Goal: Transaction & Acquisition: Purchase product/service

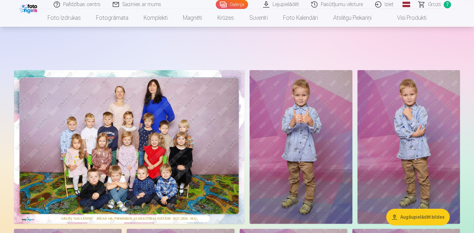
scroll to position [2402, 0]
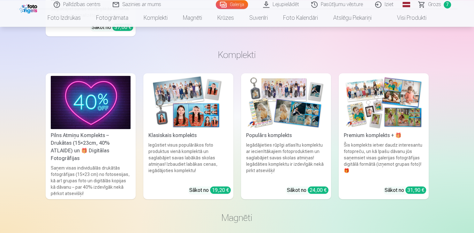
click at [433, 6] on span "Grozs" at bounding box center [434, 5] width 13 height 8
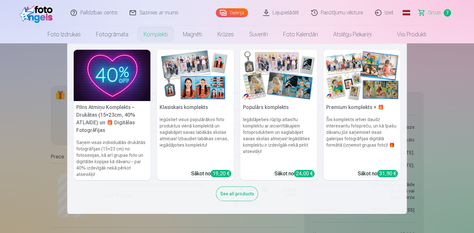
click at [147, 38] on link "Komplekti" at bounding box center [155, 35] width 39 height 18
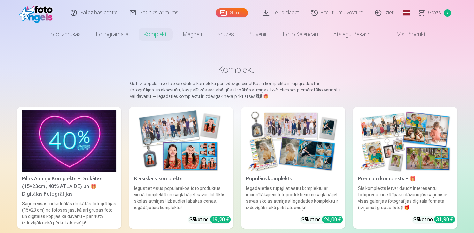
click at [154, 36] on link "Komplekti" at bounding box center [155, 35] width 39 height 18
click at [432, 13] on span "Grozs" at bounding box center [434, 13] width 13 height 8
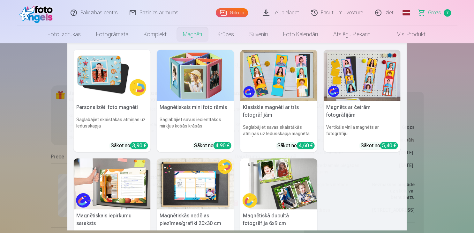
click at [194, 35] on link "Magnēti" at bounding box center [192, 35] width 34 height 18
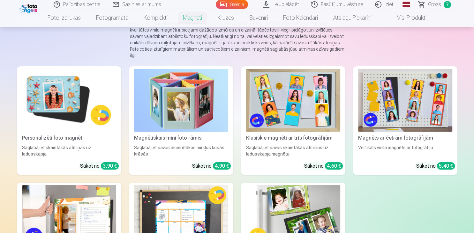
scroll to position [57, 0]
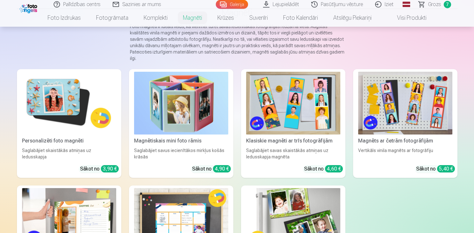
click at [58, 116] on img at bounding box center [69, 103] width 94 height 63
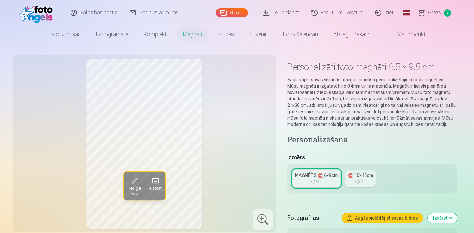
click at [157, 178] on span at bounding box center [155, 181] width 10 height 10
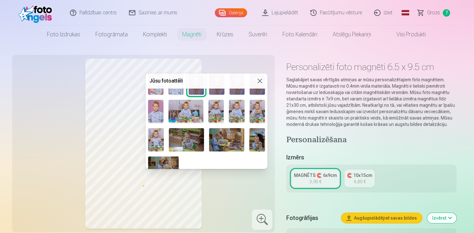
scroll to position [82, 0]
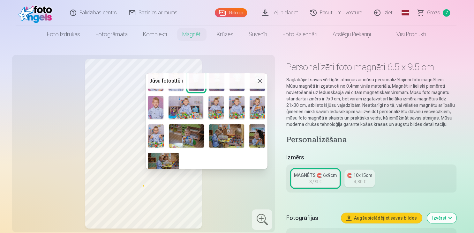
click at [219, 108] on img at bounding box center [215, 107] width 15 height 23
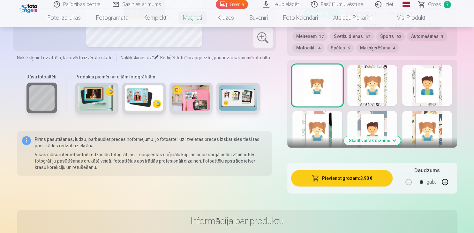
scroll to position [347, 0]
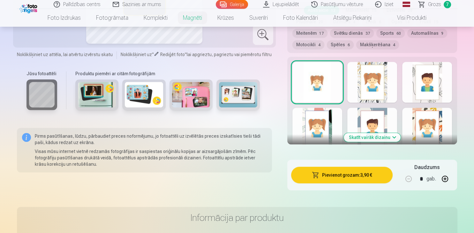
click at [333, 127] on div at bounding box center [317, 128] width 50 height 41
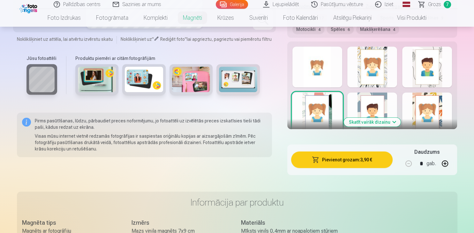
scroll to position [334, 0]
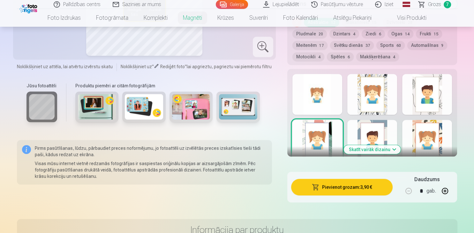
click at [375, 151] on button "Skatīt vairāk dizainu" at bounding box center [372, 149] width 57 height 9
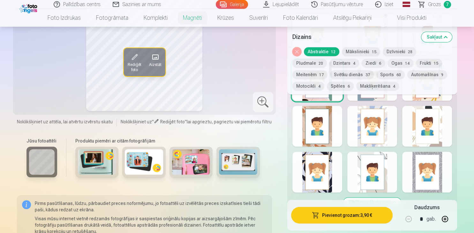
scroll to position [333, 0]
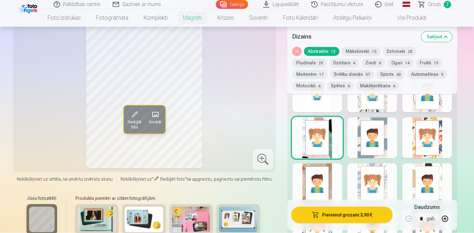
click at [376, 75] on button "Sports 60" at bounding box center [390, 74] width 28 height 9
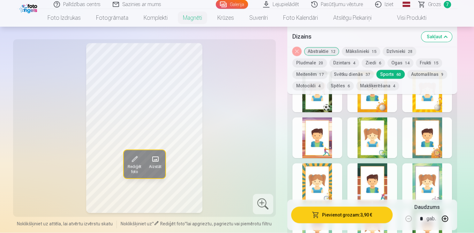
click at [385, 180] on div at bounding box center [372, 184] width 50 height 41
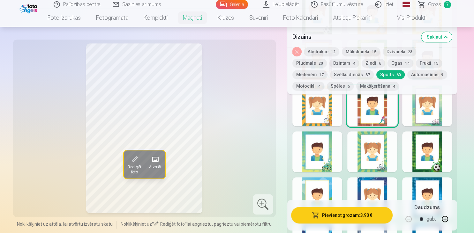
scroll to position [415, 0]
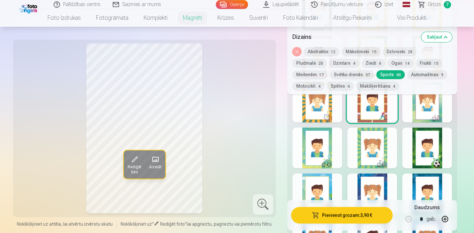
click at [430, 139] on div at bounding box center [427, 148] width 50 height 41
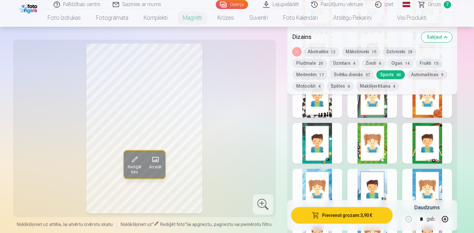
scroll to position [963, 0]
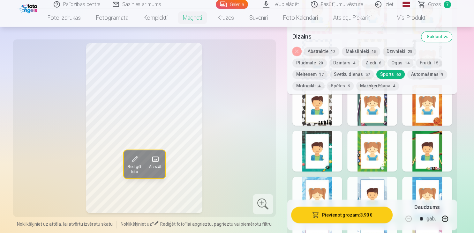
click at [328, 51] on button "Abstraktie 12" at bounding box center [321, 51] width 35 height 9
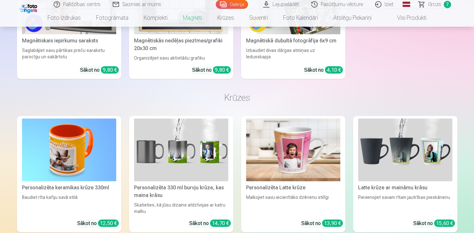
scroll to position [1394, 0]
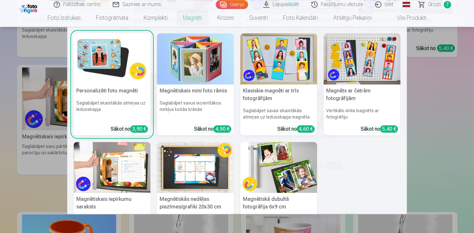
click at [191, 18] on link "Magnēti" at bounding box center [192, 18] width 34 height 18
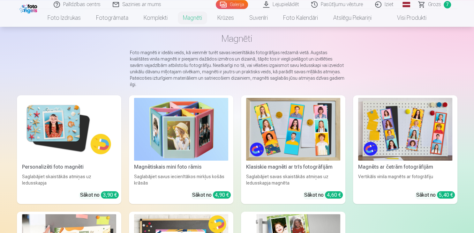
scroll to position [29, 0]
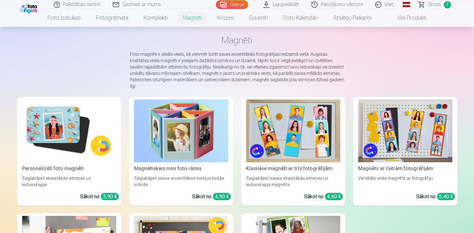
click at [59, 120] on img at bounding box center [69, 131] width 94 height 63
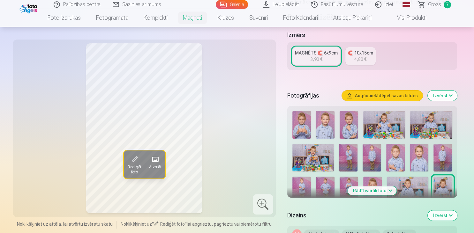
scroll to position [126, 0]
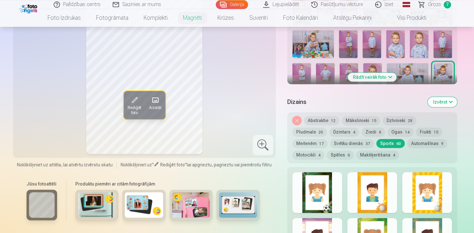
scroll to position [249, 0]
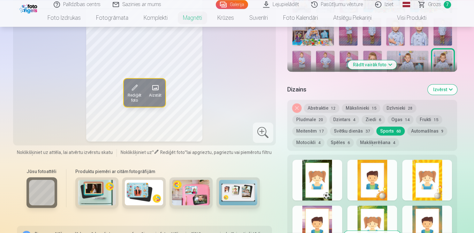
click at [326, 109] on button "Abstraktie 12" at bounding box center [321, 108] width 35 height 9
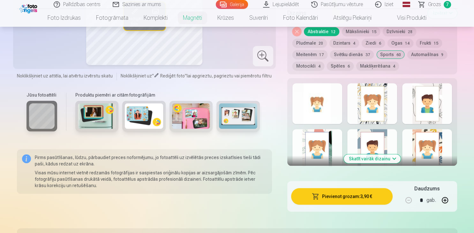
scroll to position [331, 0]
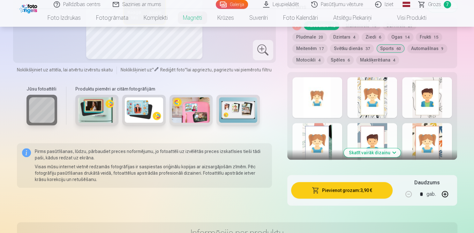
click at [389, 154] on button "Skatīt vairāk dizainu" at bounding box center [372, 152] width 57 height 9
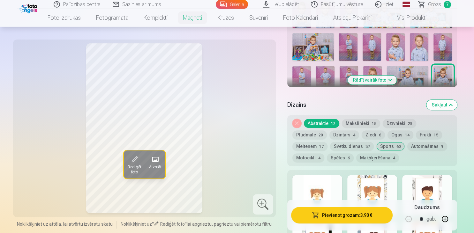
scroll to position [243, 0]
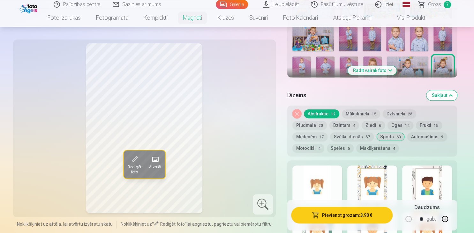
click at [319, 180] on div at bounding box center [317, 186] width 50 height 41
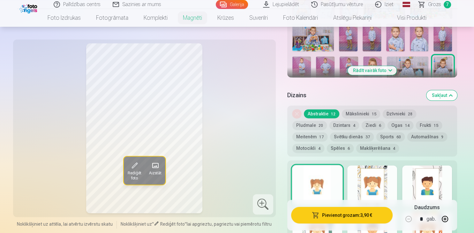
click at [353, 215] on button "Pievienot grozam : 3,90 €" at bounding box center [342, 215] width 102 height 17
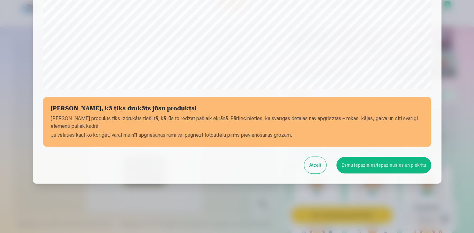
scroll to position [226, 0]
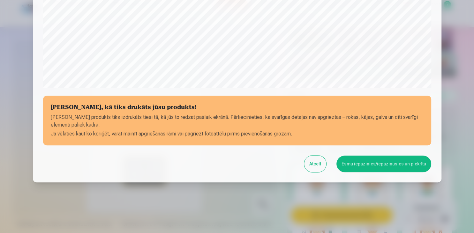
click at [353, 160] on button "Esmu iepazinies/iepazinusies un piekrītu" at bounding box center [383, 164] width 95 height 17
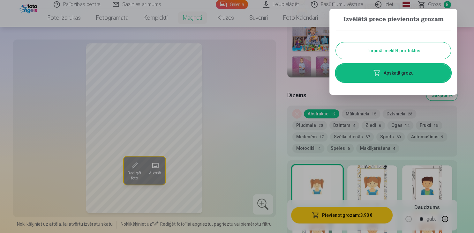
click at [193, 19] on div at bounding box center [237, 116] width 474 height 233
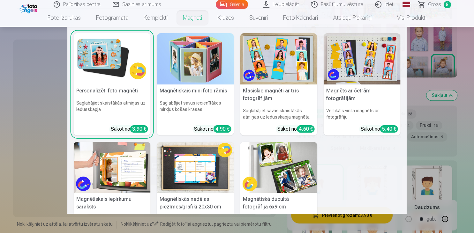
click at [190, 20] on link "Magnēti" at bounding box center [192, 18] width 34 height 18
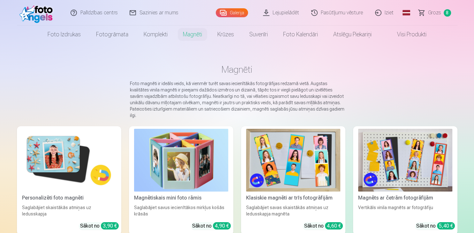
click at [58, 172] on img at bounding box center [69, 160] width 94 height 63
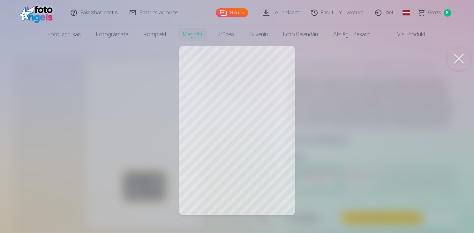
click at [455, 56] on button at bounding box center [459, 59] width 26 height 26
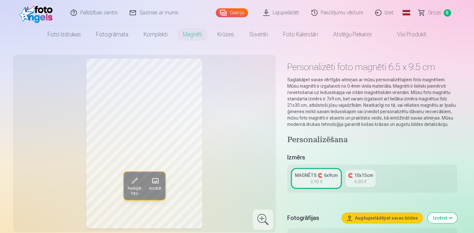
click at [159, 178] on span at bounding box center [155, 181] width 10 height 10
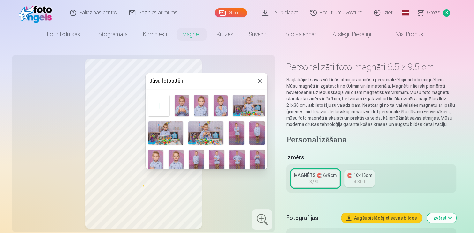
scroll to position [1, 0]
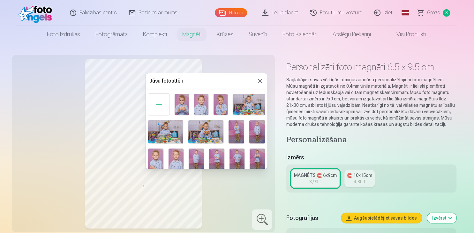
click at [180, 101] on img at bounding box center [182, 104] width 14 height 21
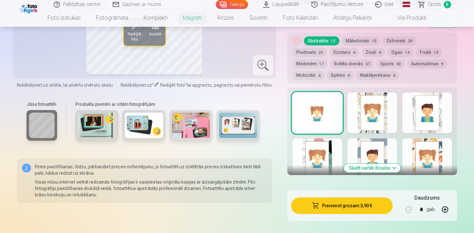
scroll to position [337, 0]
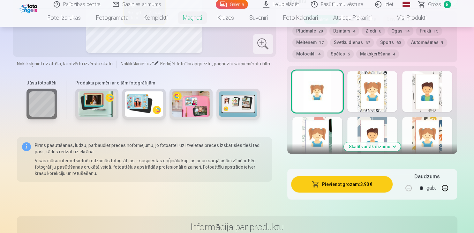
click at [353, 189] on button "Pievienot grozam : 3,90 €" at bounding box center [342, 184] width 102 height 17
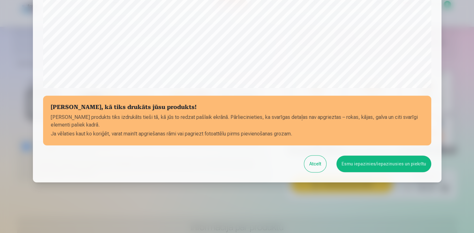
scroll to position [226, 0]
click at [360, 164] on button "Esmu iepazinies/iepazinusies un piekrītu" at bounding box center [383, 164] width 95 height 17
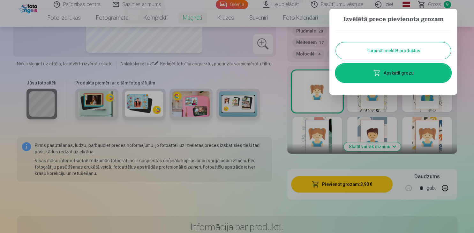
click at [392, 75] on link "Apskatīt grozu" at bounding box center [393, 73] width 115 height 18
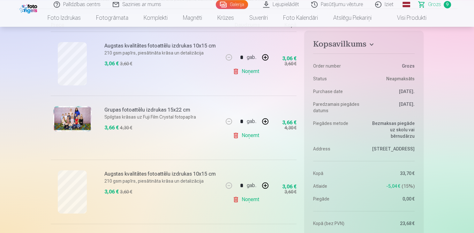
scroll to position [104, 0]
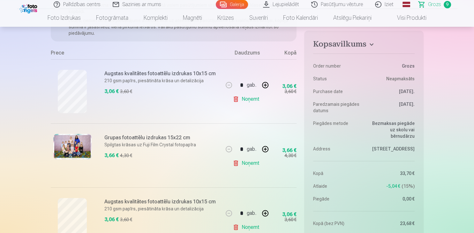
click at [250, 98] on link "Noņemt" at bounding box center [247, 99] width 29 height 13
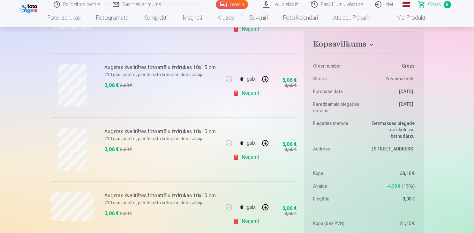
scroll to position [299, 0]
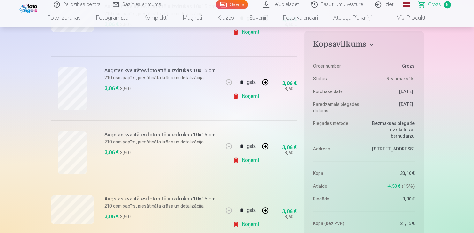
click at [252, 98] on link "Noņemt" at bounding box center [247, 96] width 29 height 13
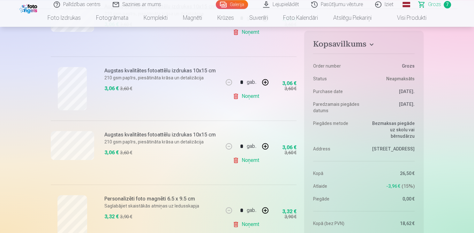
click at [253, 96] on link "Noņemt" at bounding box center [247, 96] width 29 height 13
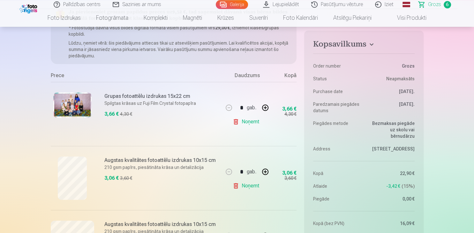
scroll to position [78, 0]
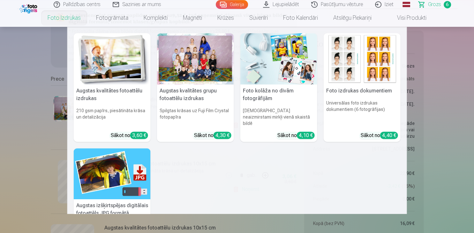
click at [73, 20] on link "Foto izdrukas" at bounding box center [64, 18] width 49 height 18
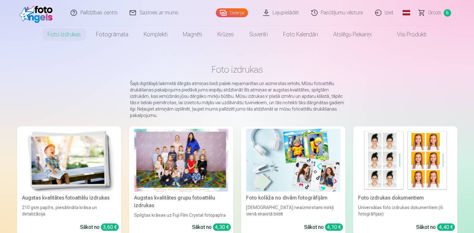
click at [78, 196] on div "Augstas kvalitātes fotoattēlu izdrukas" at bounding box center [68, 198] width 99 height 8
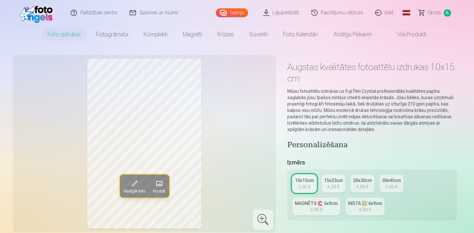
click at [163, 187] on span at bounding box center [159, 184] width 10 height 10
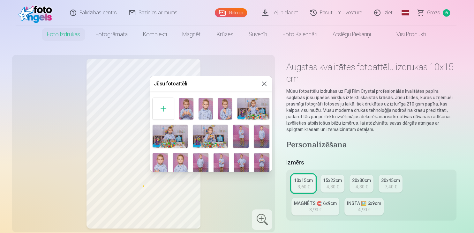
click at [221, 107] on img at bounding box center [225, 108] width 14 height 21
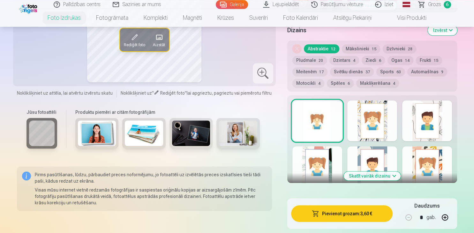
scroll to position [433, 0]
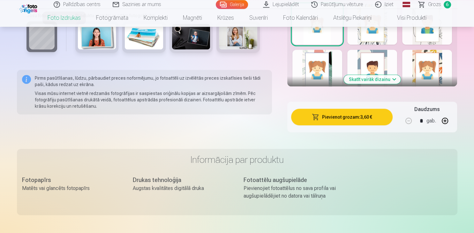
click at [320, 116] on button "Pievienot grozam : 3,60 €" at bounding box center [342, 117] width 102 height 17
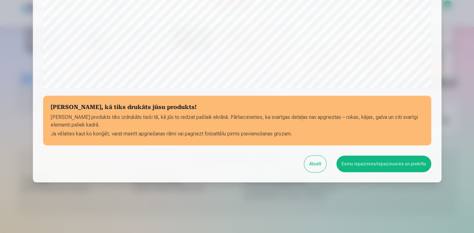
scroll to position [226, 0]
click at [403, 167] on button "Esmu iepazinies/iepazinusies un piekrītu" at bounding box center [383, 164] width 95 height 17
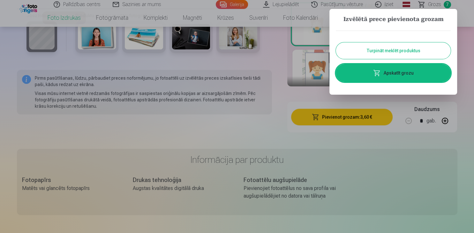
click at [416, 74] on link "Apskatīt grozu" at bounding box center [393, 73] width 115 height 18
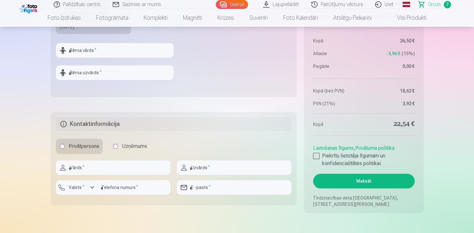
scroll to position [672, 0]
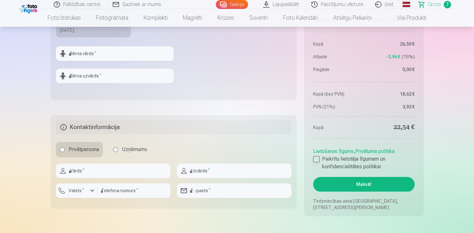
click at [315, 161] on div at bounding box center [316, 159] width 6 height 6
click at [124, 176] on input "text" at bounding box center [113, 171] width 115 height 15
type input "*****"
click at [200, 170] on input "text" at bounding box center [234, 171] width 115 height 15
type input "******"
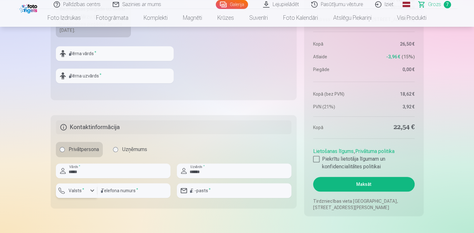
click at [88, 191] on button "Valsts *" at bounding box center [76, 191] width 41 height 15
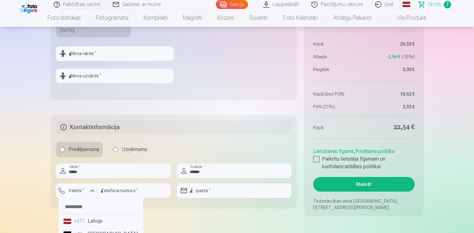
click at [88, 221] on li "+371 Latvija" at bounding box center [100, 221] width 79 height 13
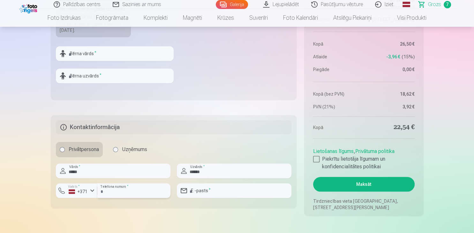
click at [115, 194] on input "number" at bounding box center [133, 191] width 73 height 15
type input "********"
click at [199, 193] on input "email" at bounding box center [234, 191] width 115 height 15
type input "**********"
click at [359, 184] on button "Maksāt" at bounding box center [363, 184] width 101 height 15
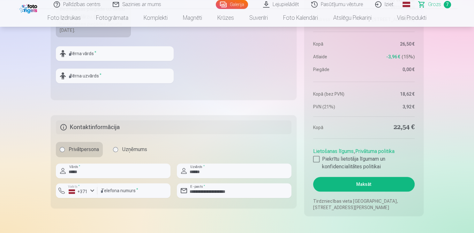
click at [359, 184] on button "Maksāt" at bounding box center [363, 184] width 101 height 15
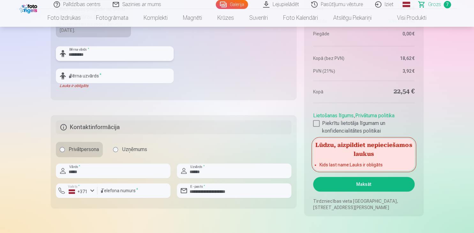
type input "*********"
click at [95, 76] on input "text" at bounding box center [115, 76] width 118 height 15
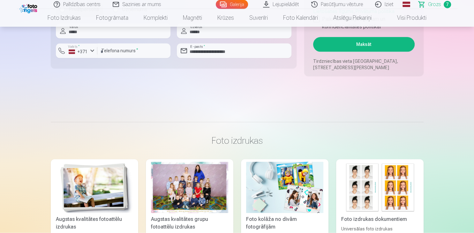
scroll to position [825, 0]
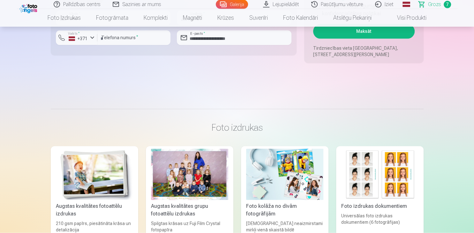
type input "******"
click at [388, 36] on button "Maksāt" at bounding box center [363, 31] width 101 height 15
